Goal: Task Accomplishment & Management: Manage account settings

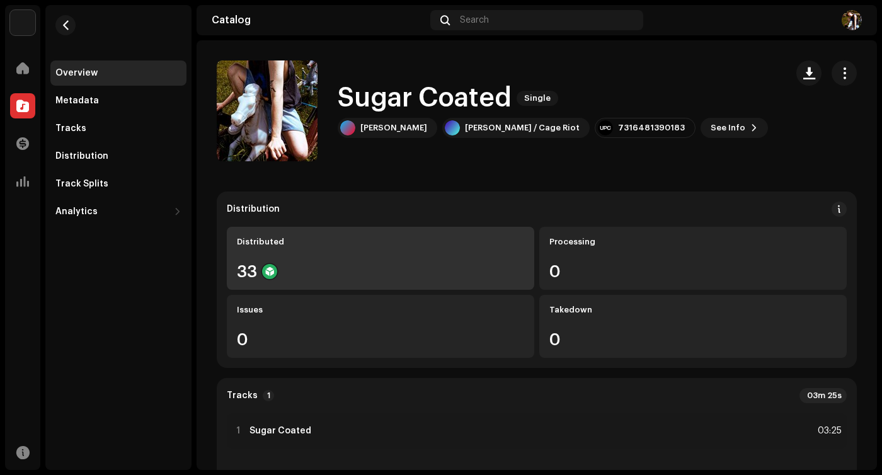
click at [413, 259] on div "Distributed 33" at bounding box center [380, 258] width 307 height 63
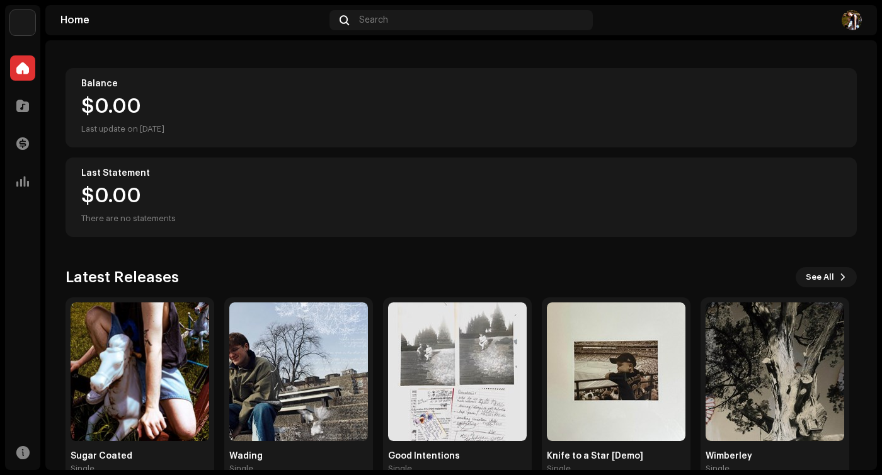
scroll to position [147, 0]
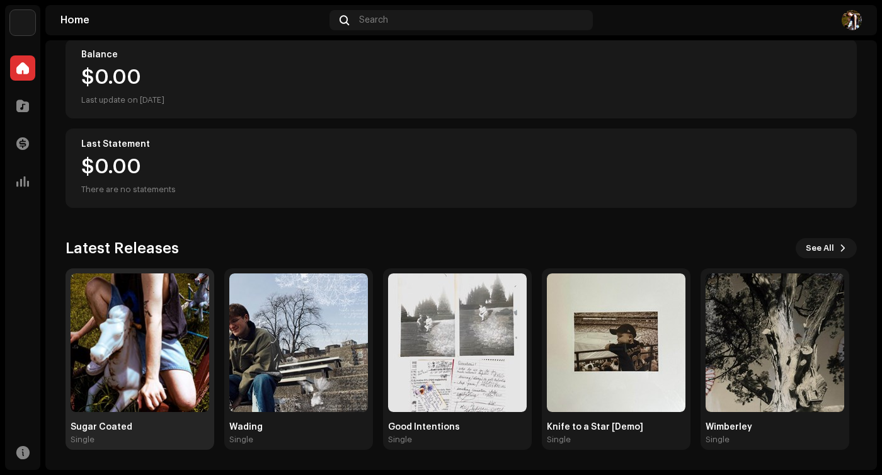
click at [107, 374] on img at bounding box center [140, 342] width 139 height 139
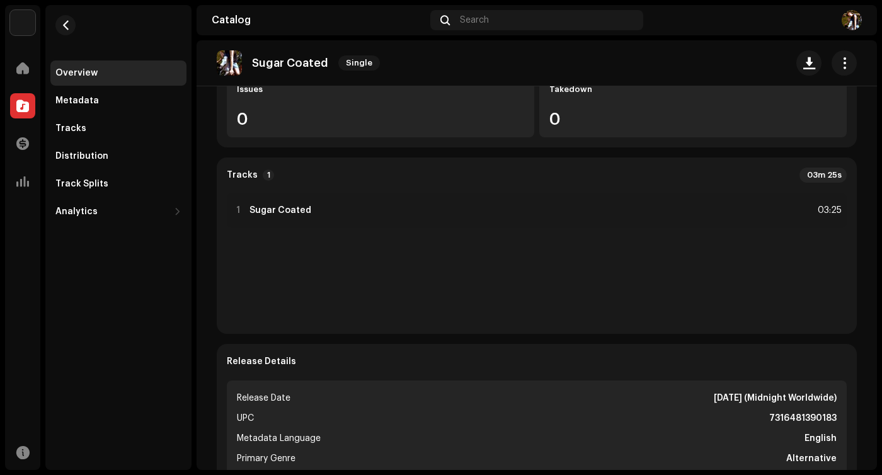
scroll to position [115, 0]
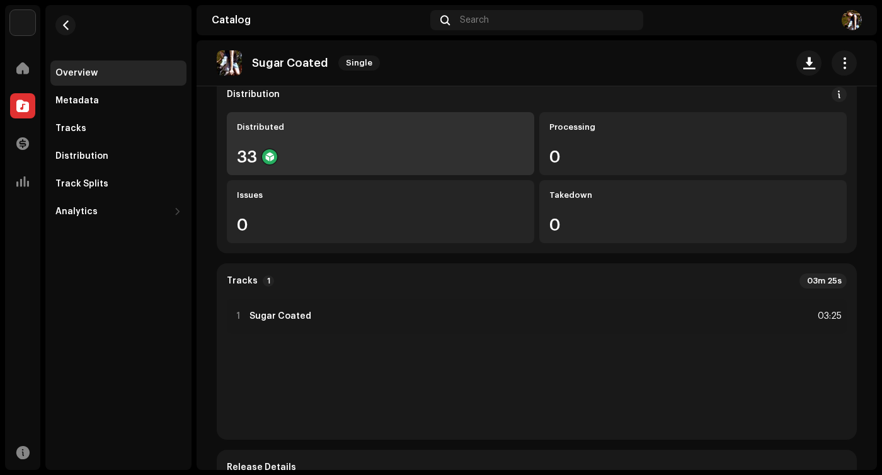
click at [342, 154] on div "33" at bounding box center [380, 157] width 287 height 16
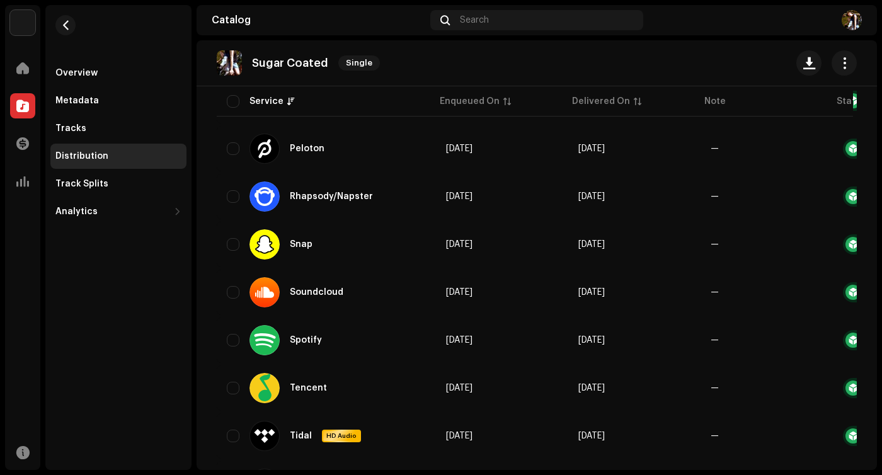
scroll to position [1218, 0]
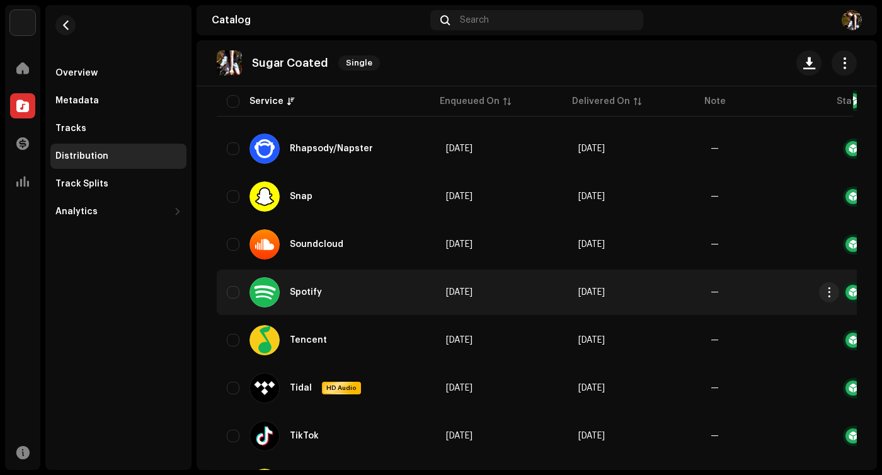
click at [845, 290] on div at bounding box center [852, 292] width 15 height 15
click at [416, 302] on div "Spotify" at bounding box center [326, 292] width 199 height 30
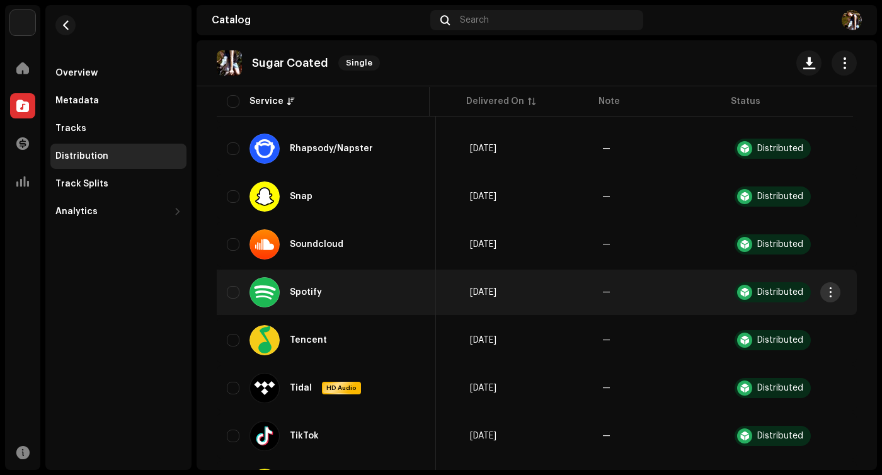
click at [831, 289] on span "button" at bounding box center [829, 292] width 9 height 10
click at [769, 322] on div "Distribute" at bounding box center [769, 320] width 117 height 10
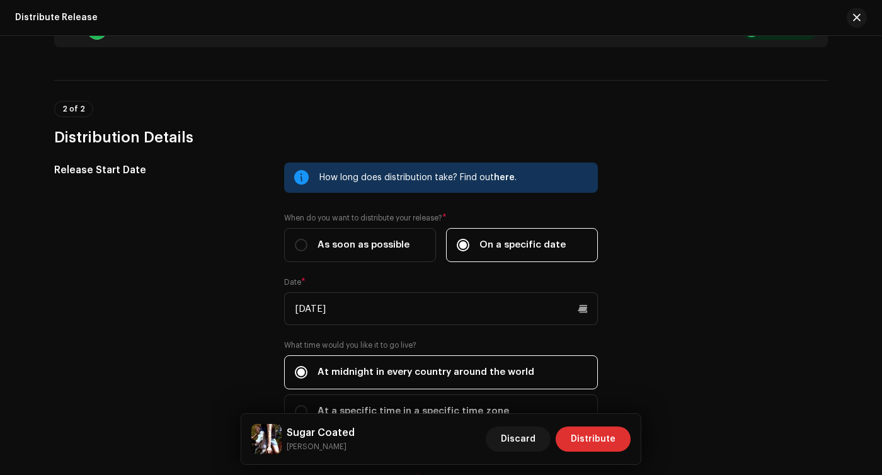
scroll to position [236, 0]
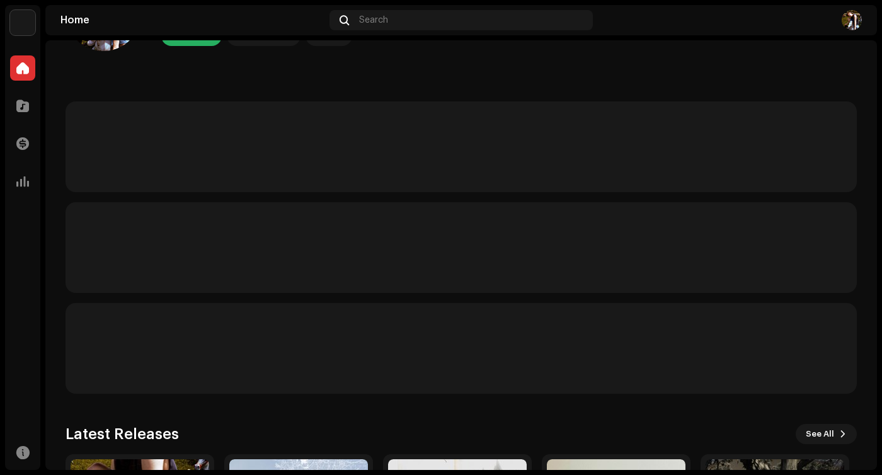
scroll to position [147, 0]
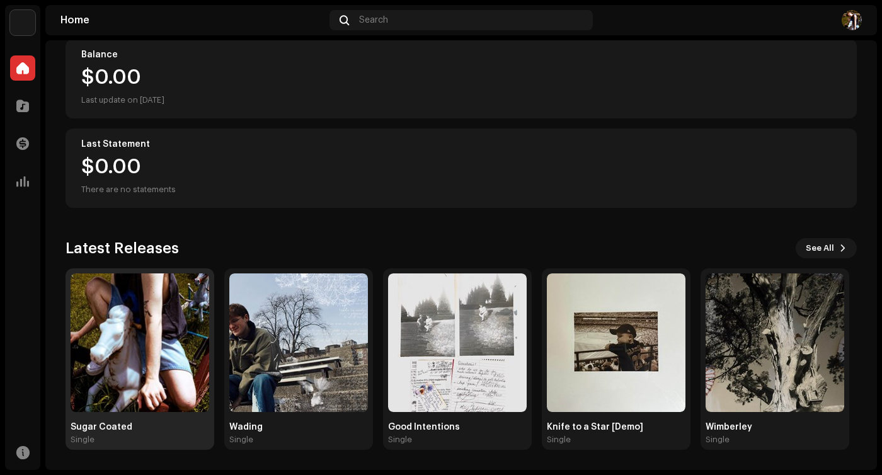
click at [137, 350] on img at bounding box center [140, 342] width 139 height 139
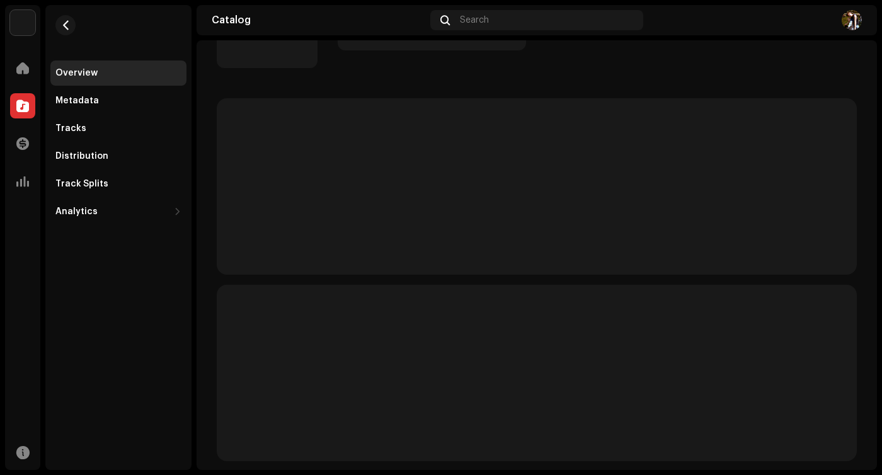
scroll to position [94, 0]
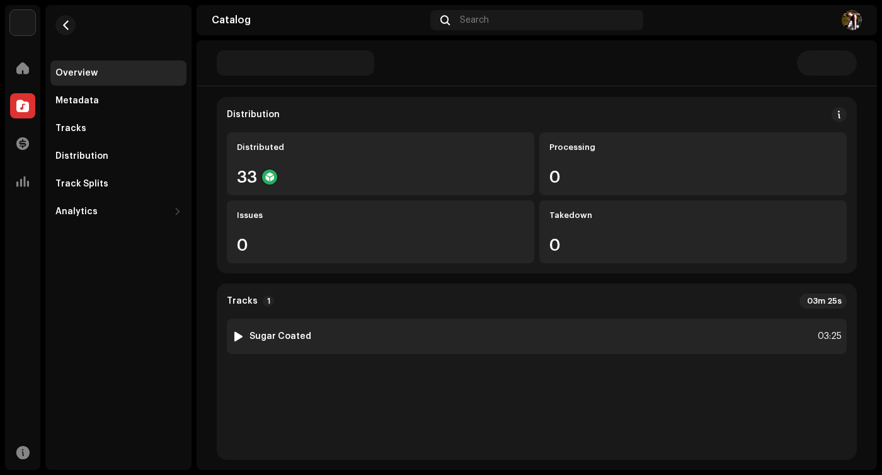
click at [237, 336] on div at bounding box center [238, 336] width 9 height 10
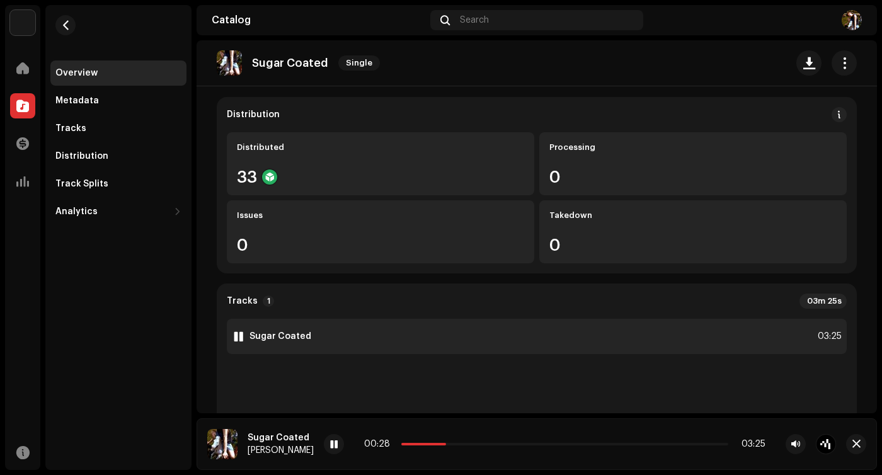
click at [243, 339] on img at bounding box center [238, 336] width 16 height 16
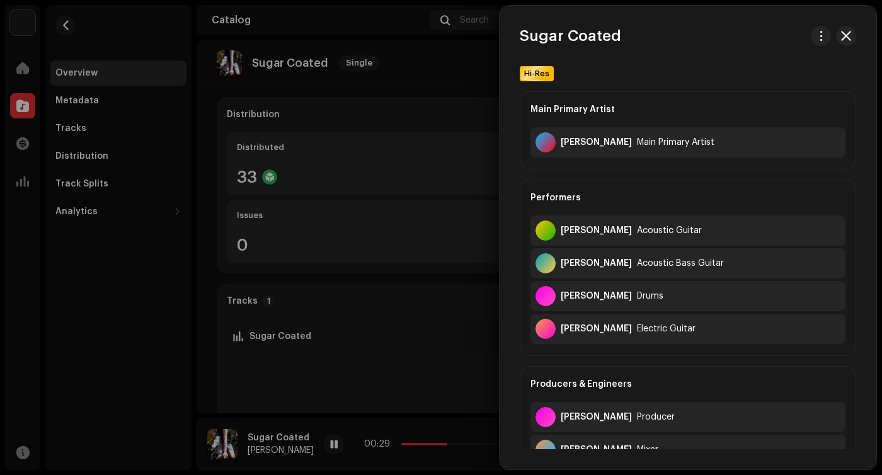
click at [235, 338] on div at bounding box center [441, 237] width 882 height 475
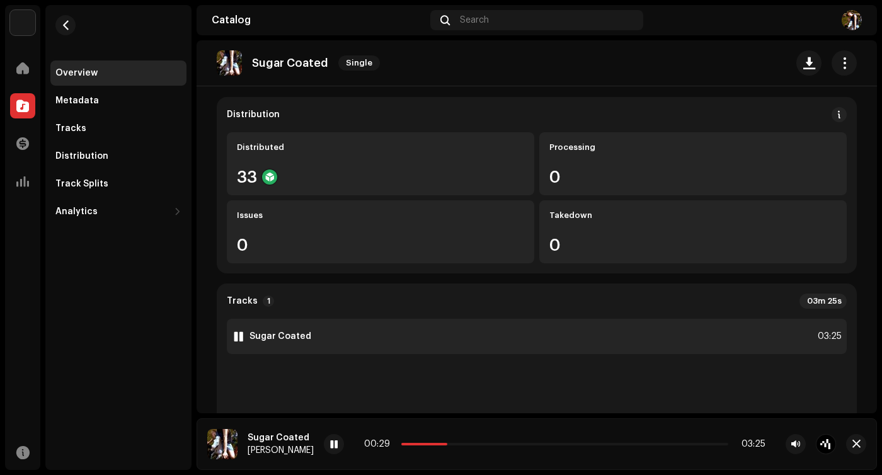
click at [242, 337] on div at bounding box center [238, 336] width 9 height 10
click at [242, 333] on div at bounding box center [238, 336] width 9 height 10
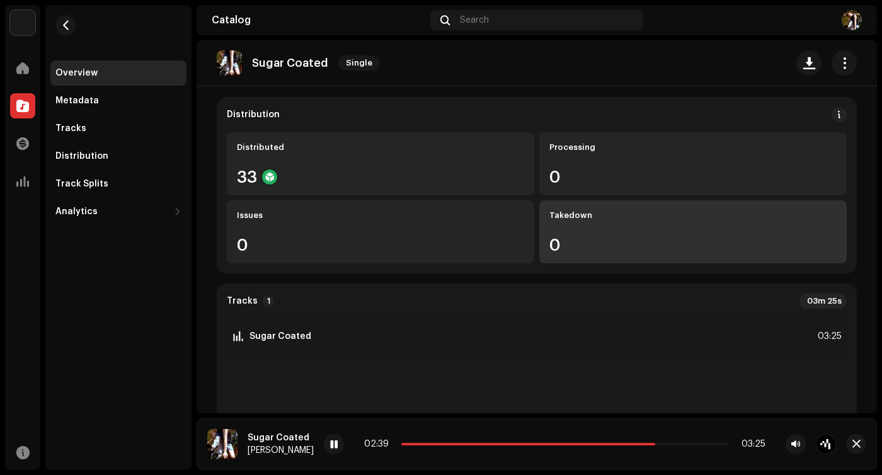
scroll to position [109, 0]
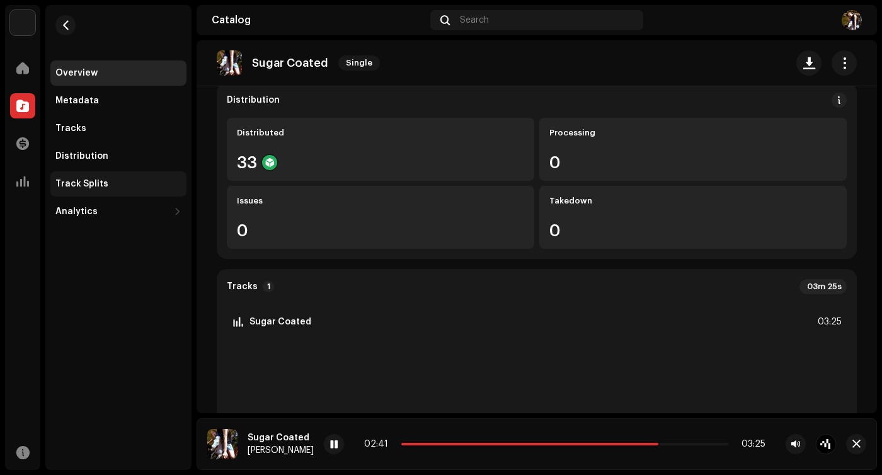
click at [94, 183] on div "Track Splits" at bounding box center [81, 184] width 53 height 10
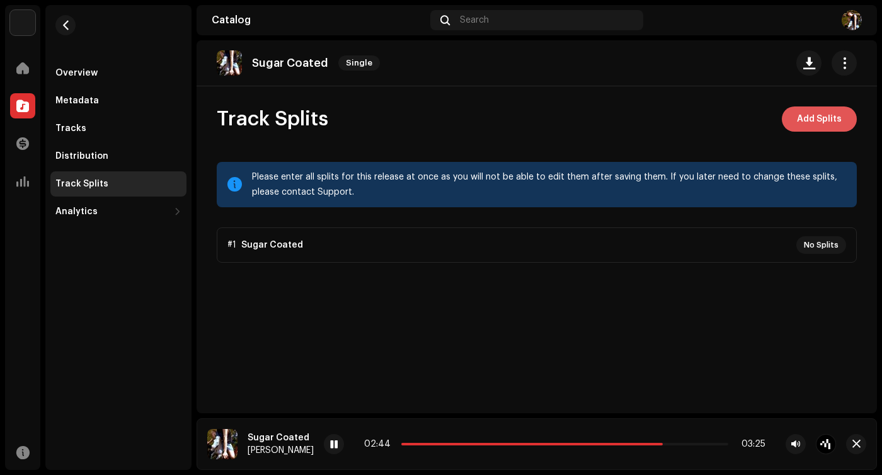
click at [814, 122] on span "Add Splits" at bounding box center [819, 118] width 45 height 25
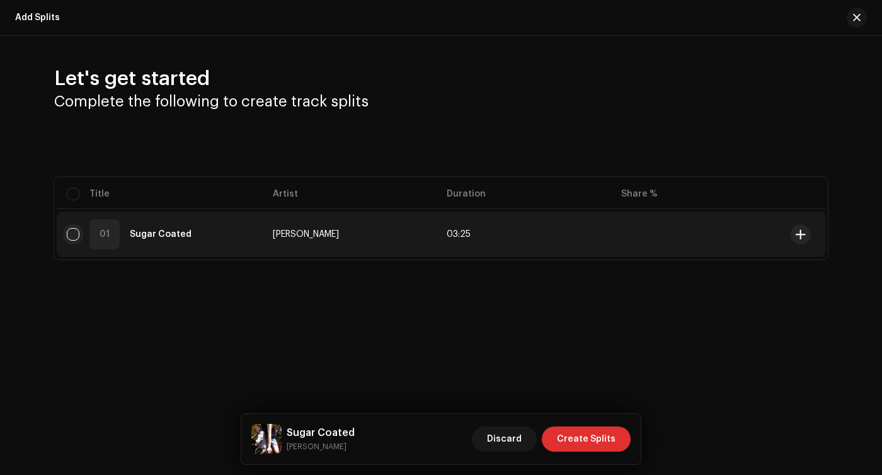
click at [75, 234] on input "checkbox" at bounding box center [73, 234] width 13 height 13
checkbox input "true"
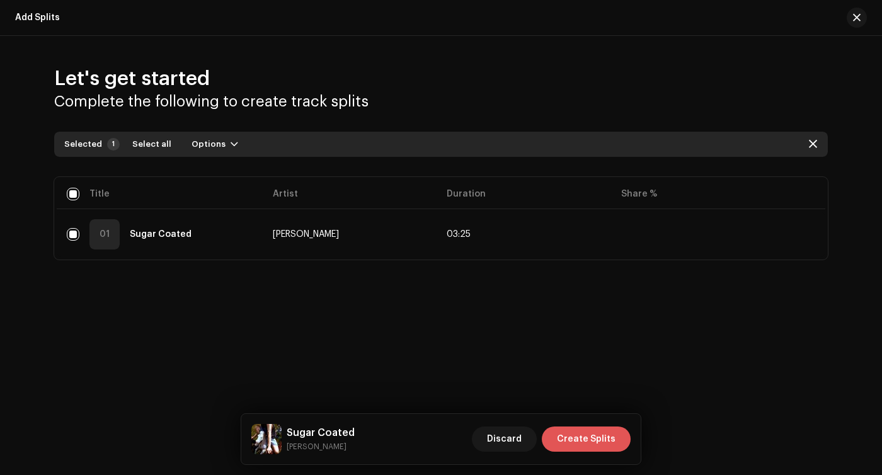
click at [583, 432] on span "Create Splits" at bounding box center [586, 438] width 59 height 25
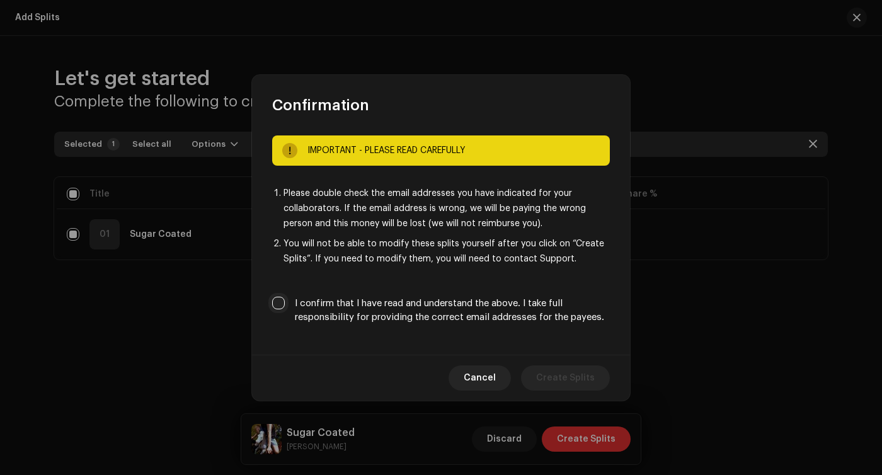
click at [280, 304] on input "I confirm that I have read and understand the above. I take full responsibility…" at bounding box center [278, 303] width 13 height 13
checkbox input "true"
click at [574, 372] on span "Create Splits" at bounding box center [565, 377] width 59 height 25
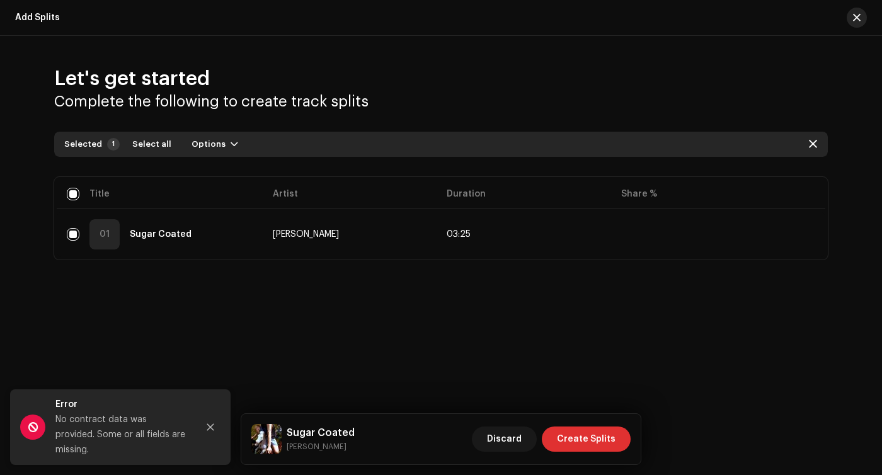
click at [857, 12] on button "button" at bounding box center [856, 18] width 20 height 20
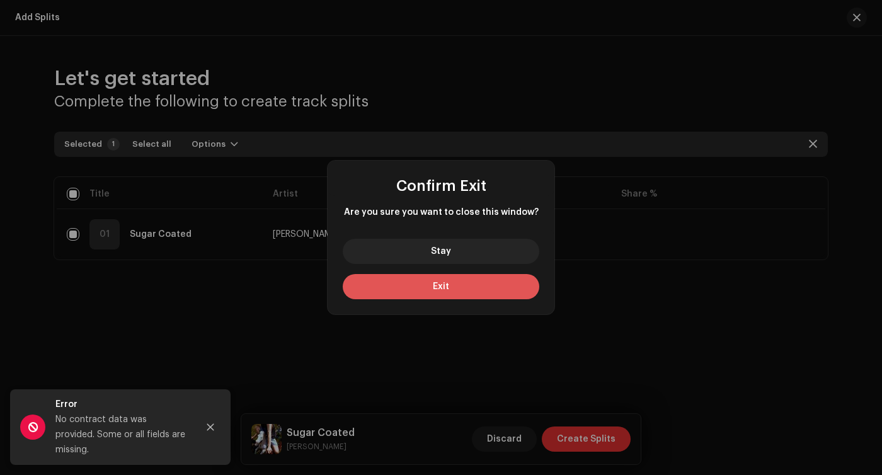
click at [474, 292] on button "Exit" at bounding box center [441, 286] width 196 height 25
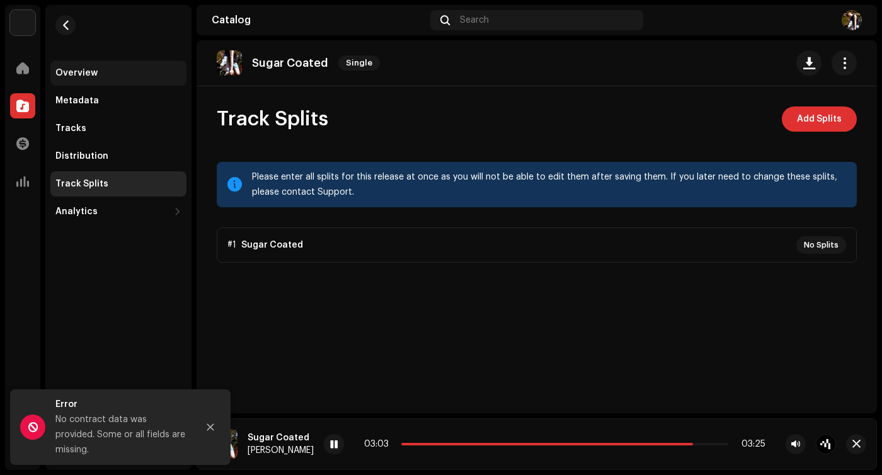
click at [79, 74] on div "Overview" at bounding box center [76, 73] width 42 height 10
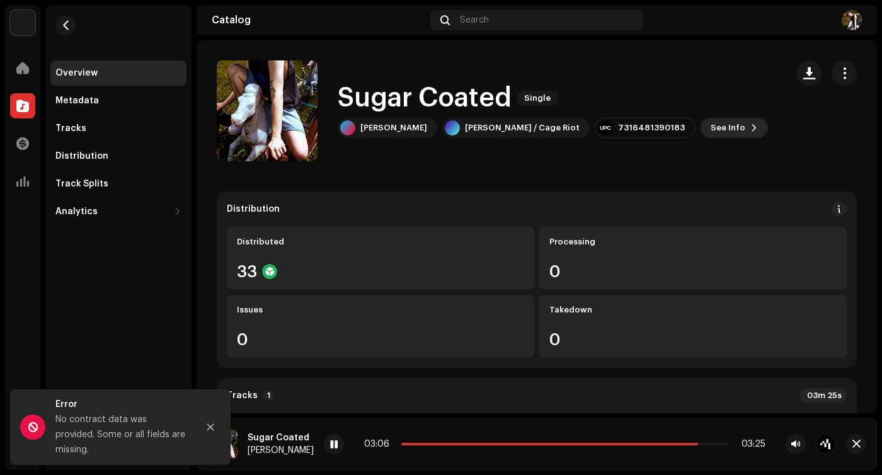
click at [710, 127] on span "See Info" at bounding box center [727, 127] width 35 height 25
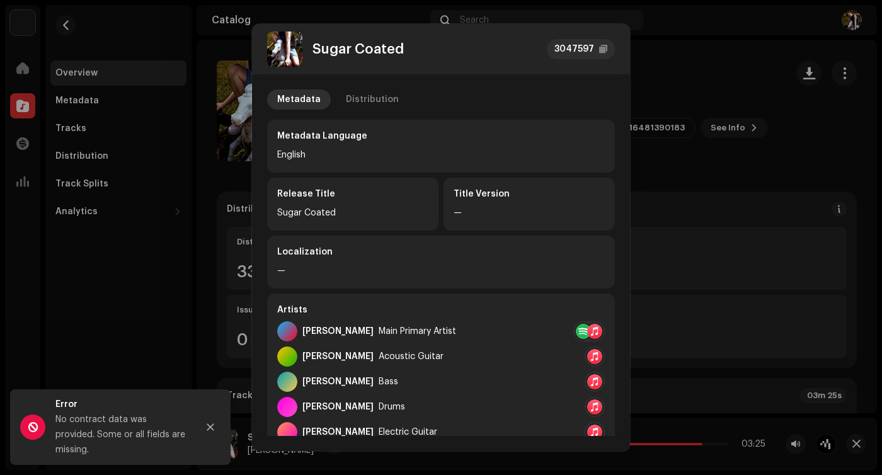
click at [579, 326] on div at bounding box center [583, 331] width 15 height 15
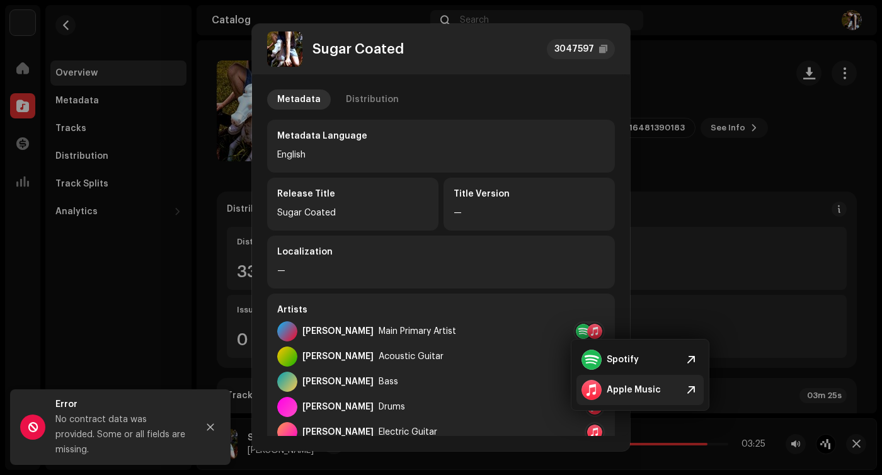
click at [626, 382] on div "Apple Music" at bounding box center [620, 390] width 79 height 20
